Goal: Communication & Community: Answer question/provide support

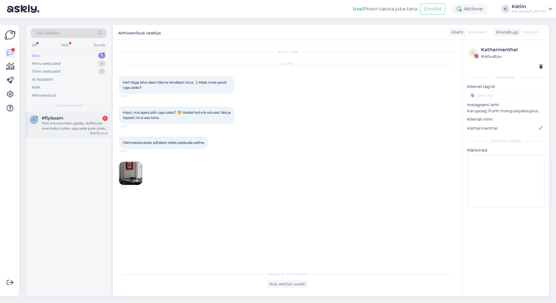
click at [65, 124] on div "Tere ma sooviksin gabby dollhouse merineitsi nukku aga seda pole üheksi kauplus…" at bounding box center [75, 126] width 66 height 10
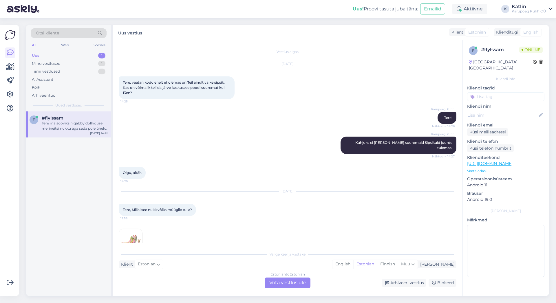
scroll to position [1961, 0]
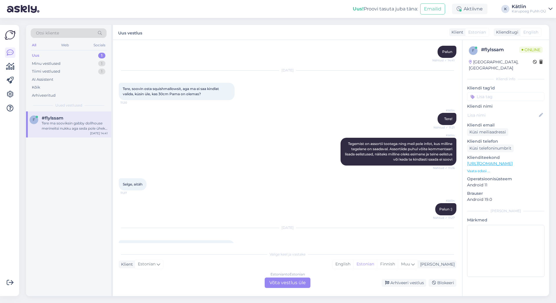
click at [512, 161] on link "[URL][DOMAIN_NAME]" at bounding box center [489, 163] width 45 height 5
click at [292, 282] on div "Estonian to Estonian Võta vestlus üle" at bounding box center [288, 283] width 46 height 10
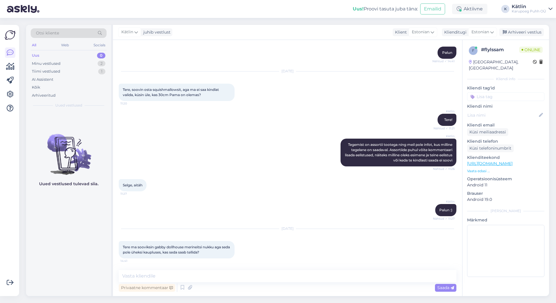
scroll to position [1939, 0]
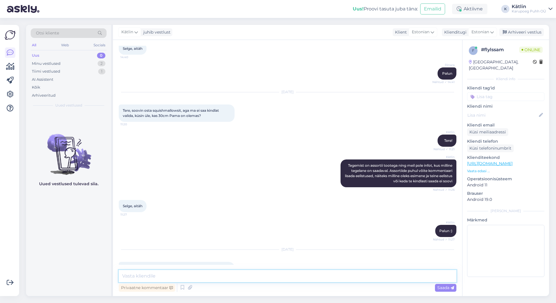
click at [209, 275] on textarea at bounding box center [288, 276] width 338 height 12
type textarea "Tere!"
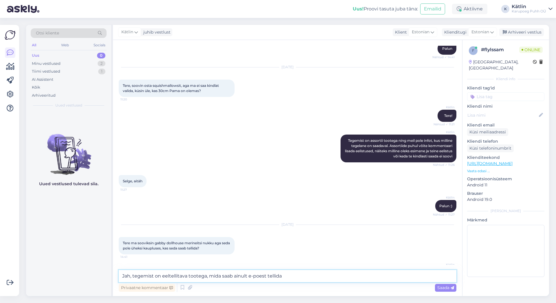
type textarea "Jah, tegemist on eeltellitava tootega, mida saab ainult e-poest tellida."
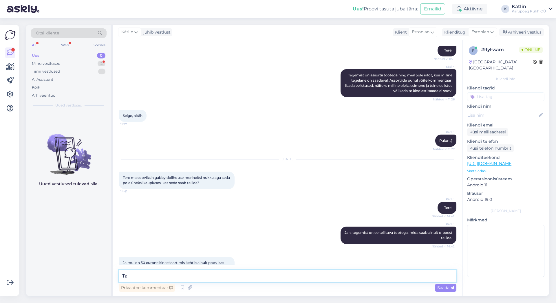
scroll to position [2054, 0]
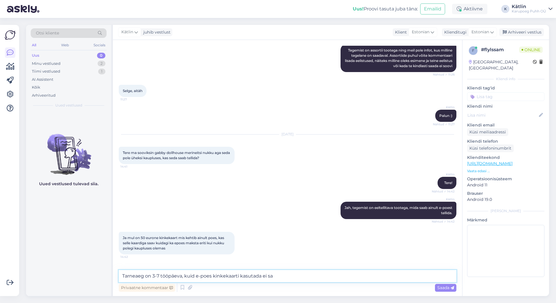
type textarea "Tarneaeg on 3-7 tööpäeva, kuid e-poes kinkekaarti kasutada ei saa"
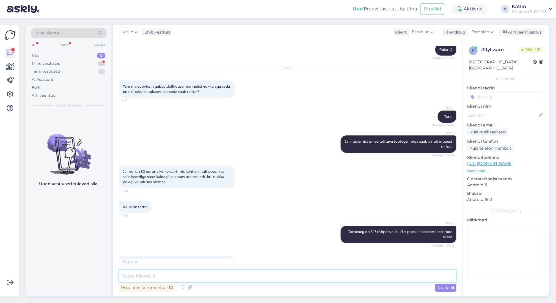
scroll to position [2139, 0]
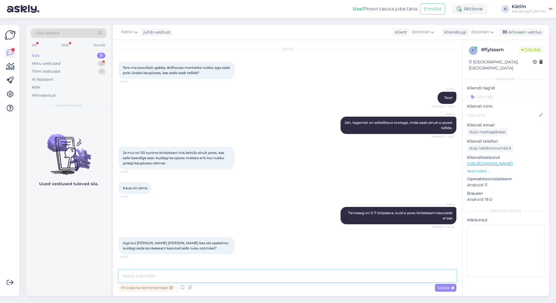
click at [256, 275] on textarea at bounding box center [288, 276] width 338 height 12
click at [247, 277] on textarea at bounding box center [288, 276] width 338 height 12
click at [492, 128] on div "Küsi meiliaadressi" at bounding box center [487, 132] width 41 height 8
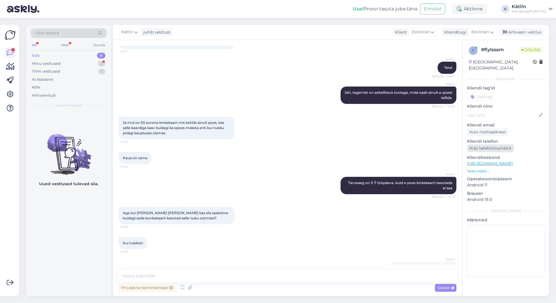
click at [494, 144] on div "Küsi telefoninumbrit" at bounding box center [490, 148] width 47 height 8
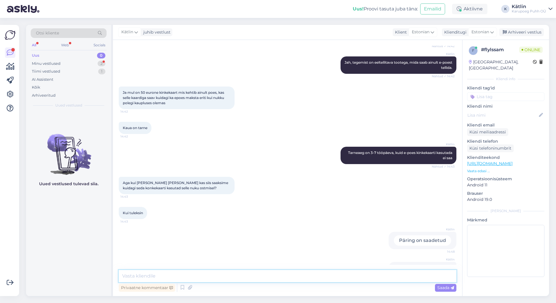
click at [147, 275] on textarea at bounding box center [288, 276] width 338 height 12
type textarea "lisame ühe nuku järgmisele tellimusele, see peaks järgmisel nädalal [PERSON_NAM…"
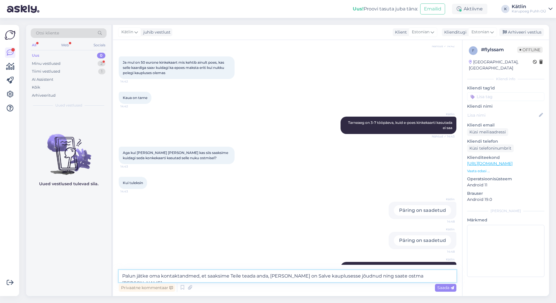
type textarea "Palun jätke oma kontaktandmed, et saaksime Teile teada anda, [PERSON_NAME] on S…"
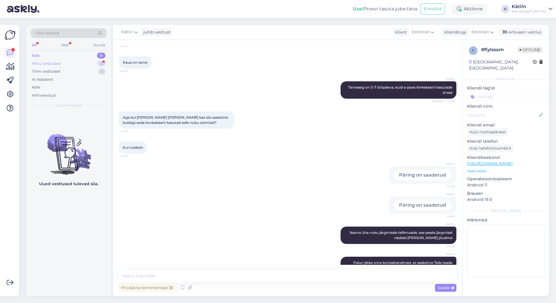
click at [54, 65] on div "Minu vestlused" at bounding box center [46, 64] width 29 height 6
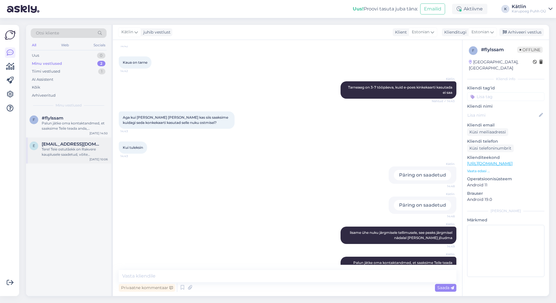
click at [78, 151] on div "Tere! Teie ostutšekk on Rakvere kauplusele saadetud, võite [PERSON_NAME] vaheta…" at bounding box center [75, 152] width 66 height 10
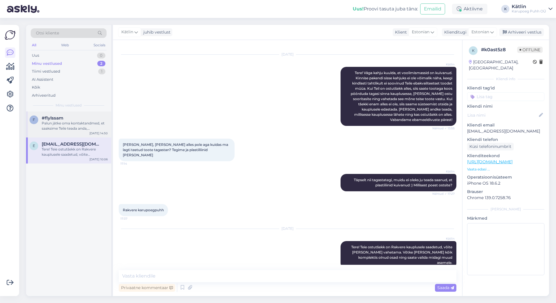
click at [76, 124] on div "Palun jätke oma kontaktandmed, et saaksime Teile teada anda, [PERSON_NAME] on S…" at bounding box center [75, 126] width 66 height 10
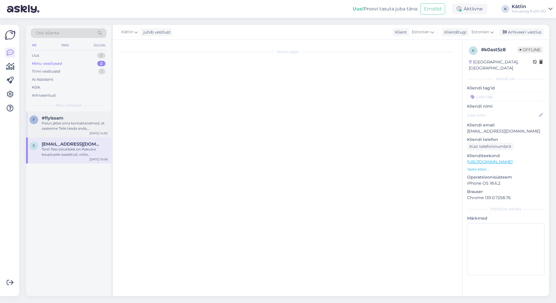
scroll to position [2265, 0]
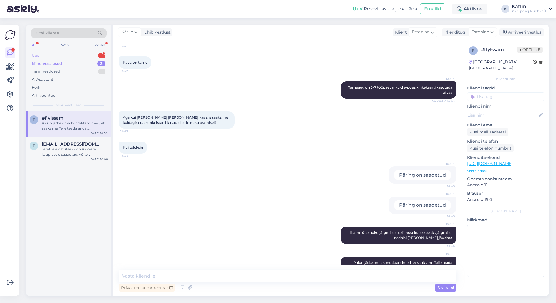
click at [36, 57] on div "Uus" at bounding box center [35, 56] width 7 height 6
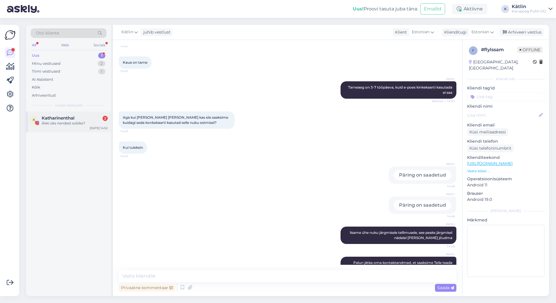
click at [71, 122] on div "Äkki üks nendest sobiks?" at bounding box center [75, 123] width 66 height 5
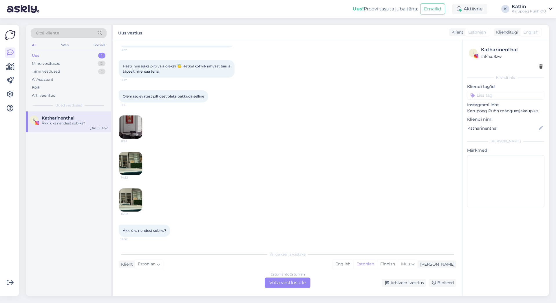
scroll to position [46, 0]
click at [131, 169] on img at bounding box center [130, 163] width 23 height 23
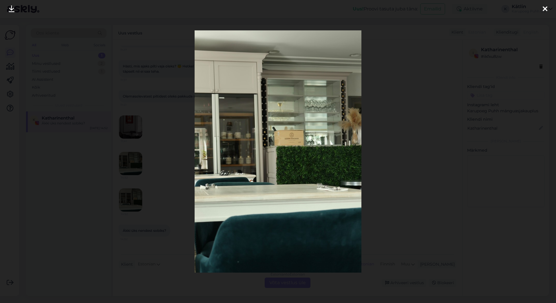
click at [546, 8] on icon at bounding box center [544, 9] width 5 height 8
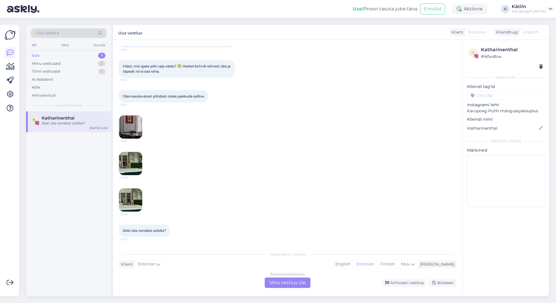
click at [128, 201] on img at bounding box center [130, 199] width 23 height 23
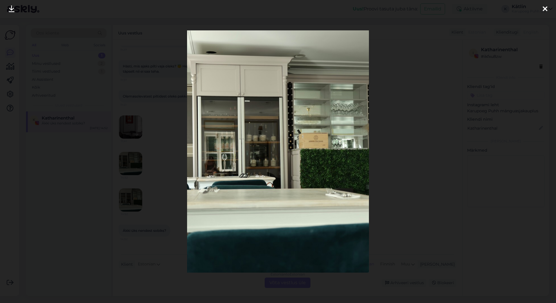
click at [547, 6] on div at bounding box center [545, 9] width 12 height 18
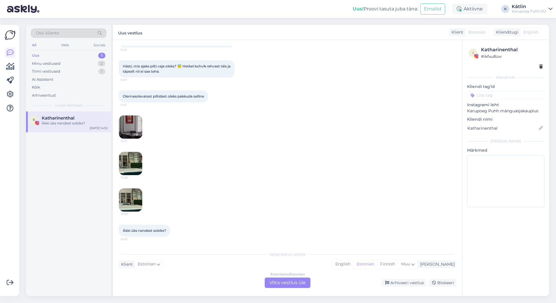
scroll to position [0, 0]
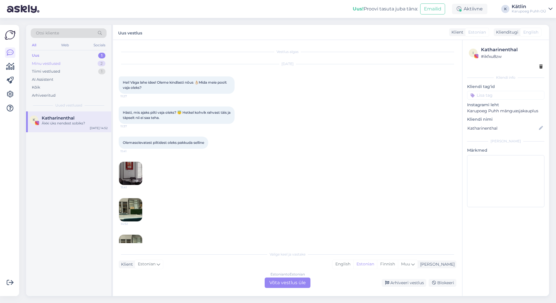
click at [44, 62] on div "Minu vestlused" at bounding box center [46, 64] width 29 height 6
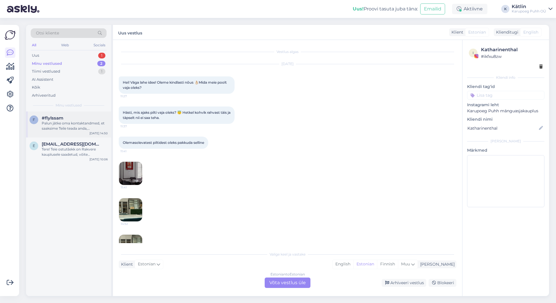
click at [69, 121] on div "Palun jätke oma kontaktandmed, et saaksime Teile teada anda, [PERSON_NAME] on S…" at bounding box center [75, 126] width 66 height 10
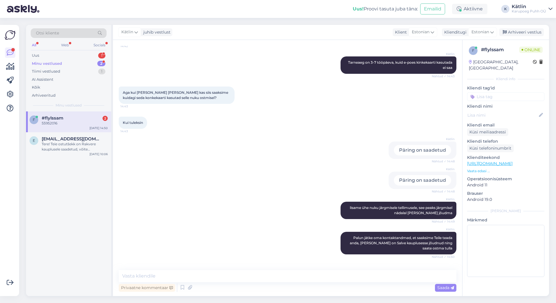
scroll to position [2315, 0]
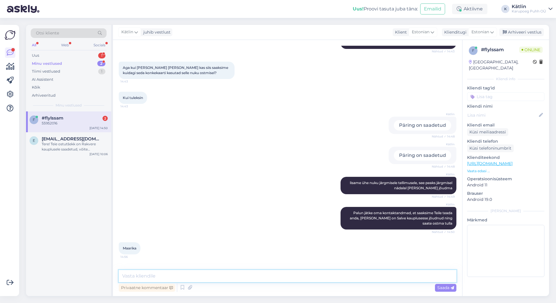
click at [164, 279] on textarea at bounding box center [288, 276] width 338 height 12
type textarea "Tänan! Võtame [PERSON_NAME] järgmisel nädalal ühendust"
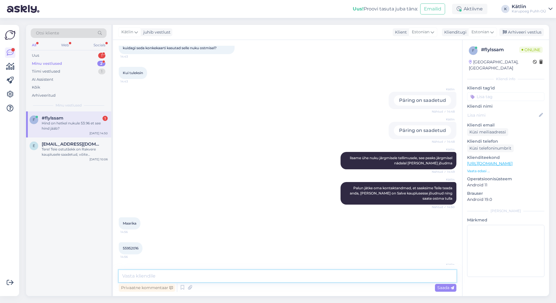
scroll to position [2364, 0]
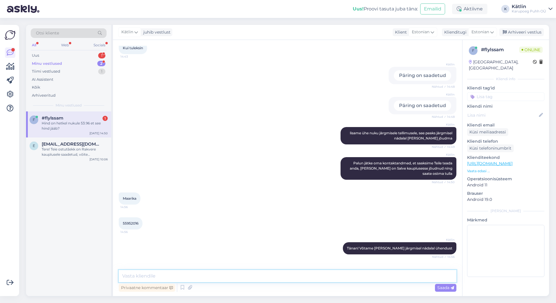
click at [298, 274] on textarea at bounding box center [288, 276] width 338 height 12
click at [142, 275] on textarea "[PERSON_NAME] Karupoeg Puhhi" at bounding box center [288, 276] width 338 height 12
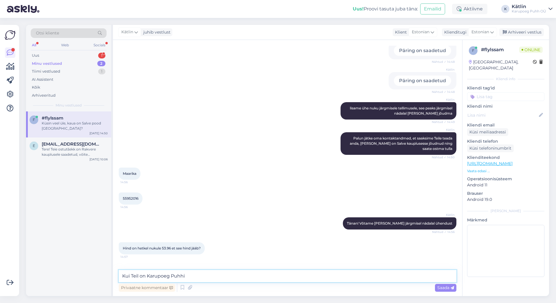
click at [218, 272] on textarea "Kui Teil on Karupoeg Puhhi" at bounding box center [288, 276] width 338 height 12
click at [512, 161] on link "[URL][DOMAIN_NAME]" at bounding box center [489, 163] width 45 height 5
click at [288, 278] on textarea "Kui Teil on Karupoeg Puhhi kliendikaart, siis on soodushind jah" at bounding box center [288, 276] width 338 height 12
type textarea "Kui Teil on Karupoeg Puhhi kliendikaart, siis on soodushind jah 53,96"
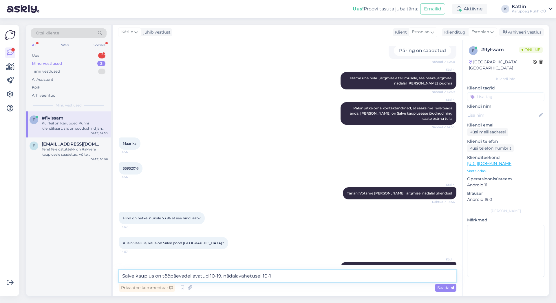
type textarea "Salve kauplus on tööpäevadel avatud 10-19, nädalavahetusel 10-17"
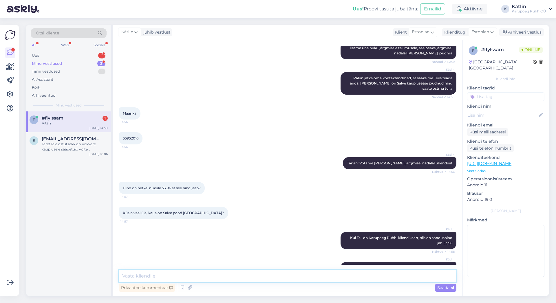
scroll to position [2474, 0]
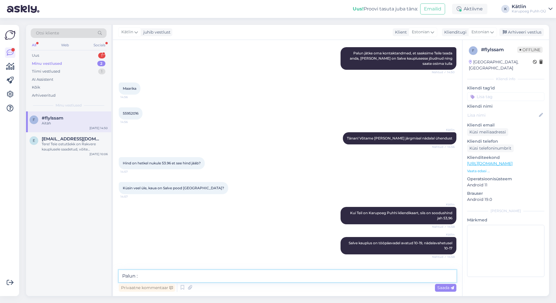
type textarea "Palun :)"
